Goal: Task Accomplishment & Management: Manage account settings

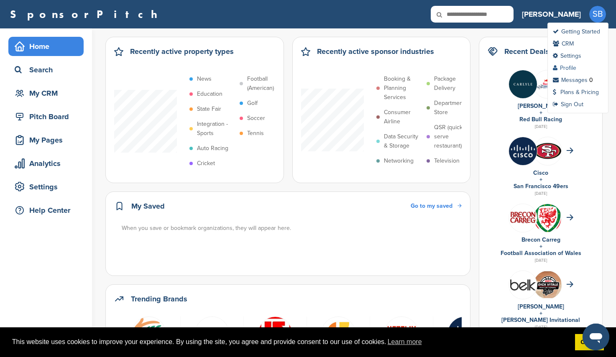
click at [572, 66] on link "Profile" at bounding box center [564, 67] width 23 height 7
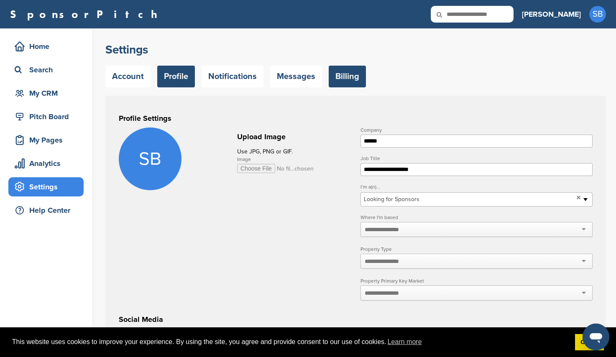
click at [339, 71] on link "Billing" at bounding box center [347, 77] width 37 height 22
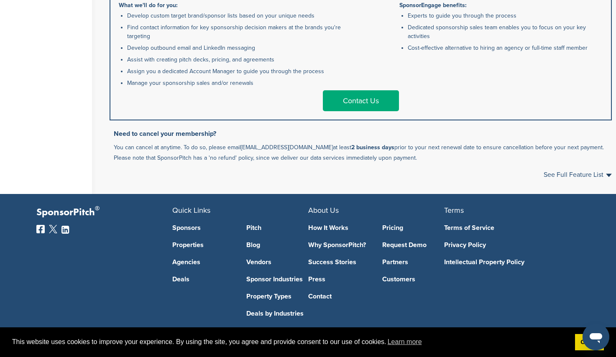
scroll to position [544, 0]
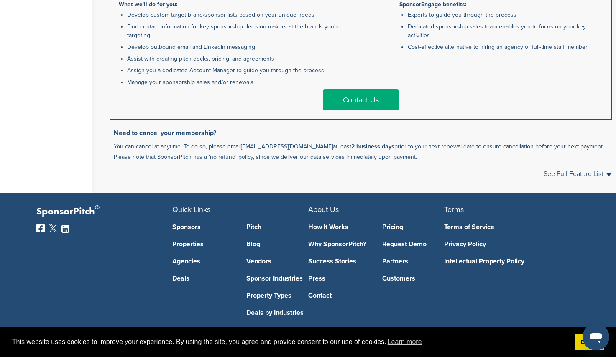
click at [606, 176] on span "See Full Feature List" at bounding box center [578, 174] width 68 height 7
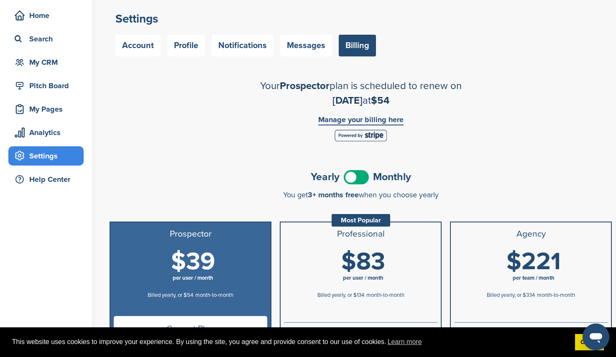
scroll to position [0, 0]
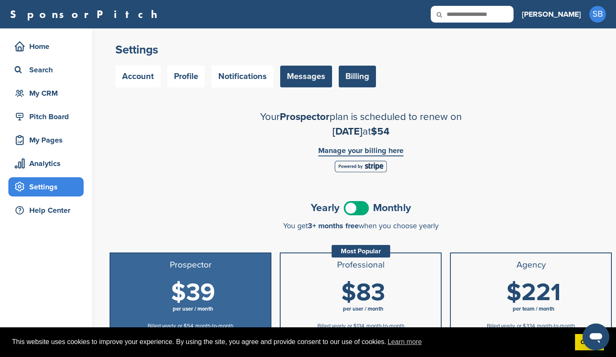
click at [300, 77] on link "Messages" at bounding box center [306, 77] width 52 height 22
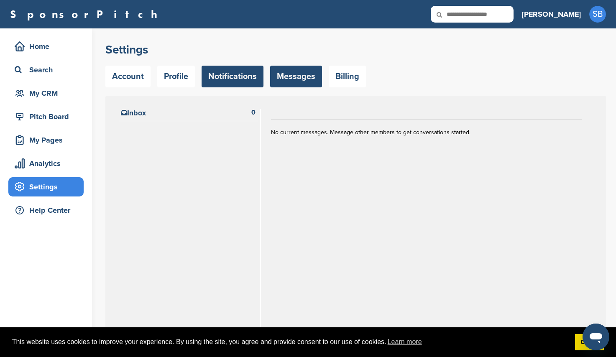
click at [260, 79] on link "Notifications" at bounding box center [233, 77] width 62 height 22
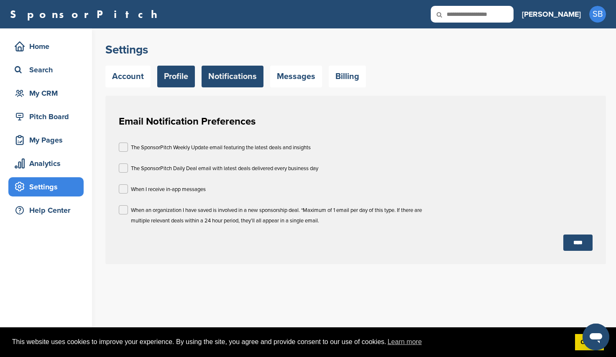
click at [174, 77] on link "Profile" at bounding box center [176, 77] width 38 height 22
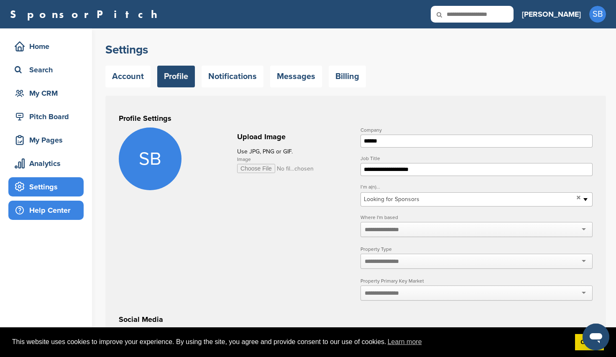
click at [25, 216] on div "Help Center" at bounding box center [48, 210] width 71 height 15
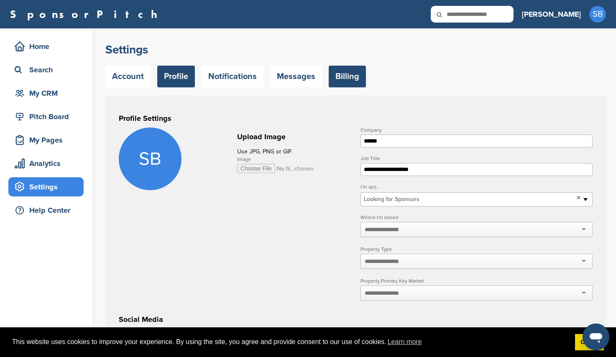
click at [335, 73] on link "Billing" at bounding box center [347, 77] width 37 height 22
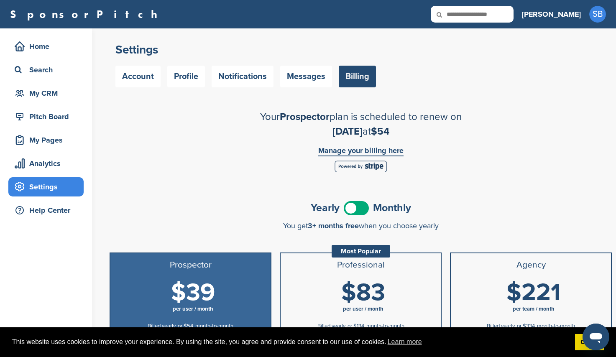
click at [352, 155] on link "Manage your billing here" at bounding box center [360, 152] width 85 height 10
